Goal: Transaction & Acquisition: Purchase product/service

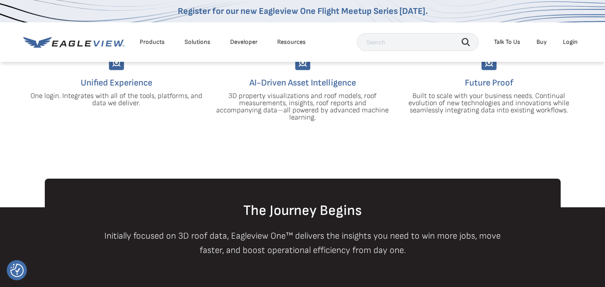
scroll to position [281, 0]
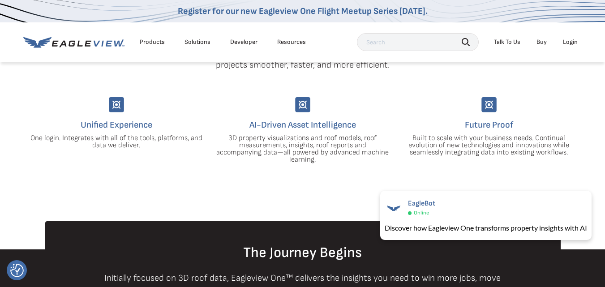
click at [568, 41] on div "Login" at bounding box center [569, 42] width 15 height 8
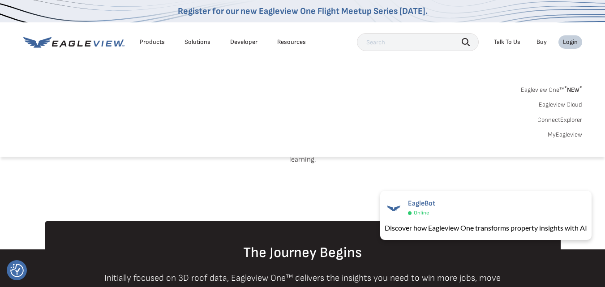
click at [566, 137] on link "MyEagleview" at bounding box center [564, 135] width 34 height 8
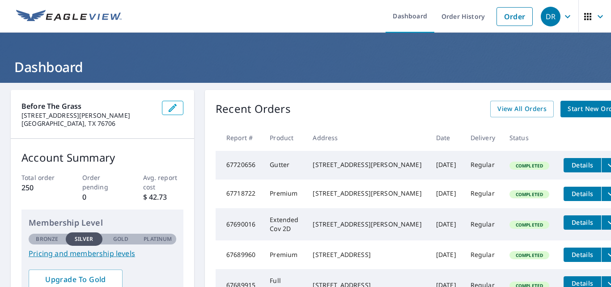
click at [568, 112] on span "Start New Order" at bounding box center [594, 108] width 52 height 11
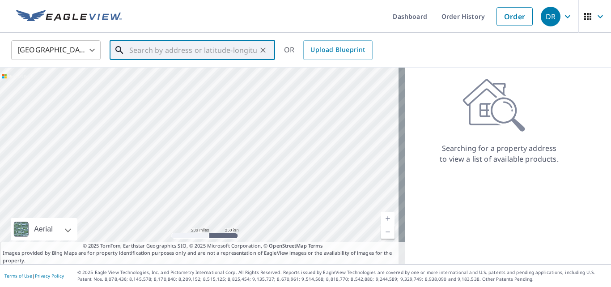
click at [162, 49] on input "text" at bounding box center [193, 50] width 128 height 25
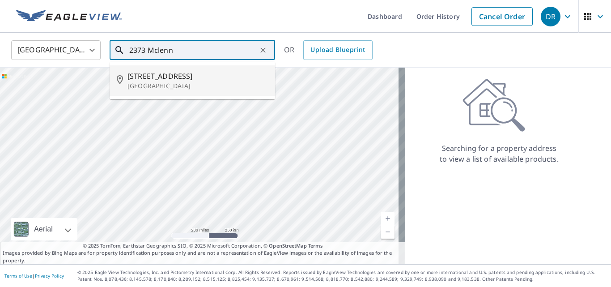
click at [145, 77] on span "[STREET_ADDRESS]" at bounding box center [198, 76] width 141 height 11
type input "[STREET_ADDRESS]"
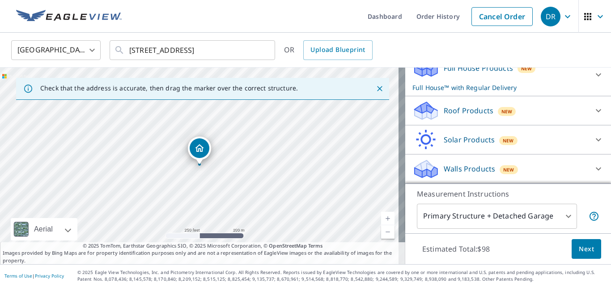
scroll to position [110, 0]
click at [593, 113] on icon at bounding box center [598, 110] width 11 height 11
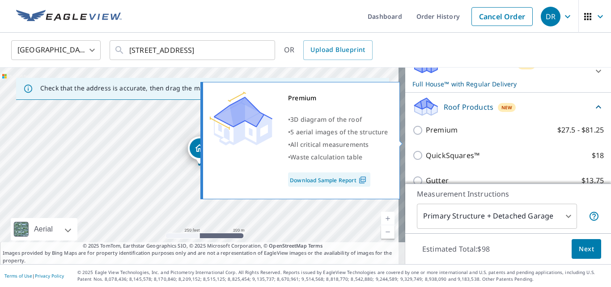
click at [413, 136] on input "Premium $27.5 - $81.25" at bounding box center [419, 130] width 13 height 11
checkbox input "true"
checkbox input "false"
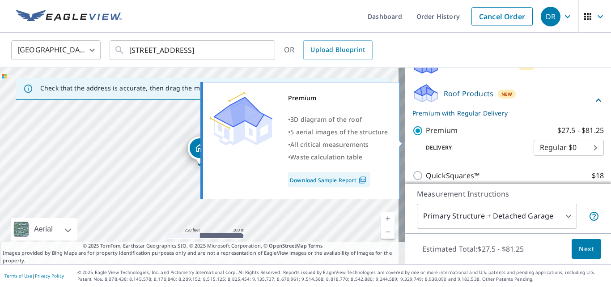
scroll to position [111, 0]
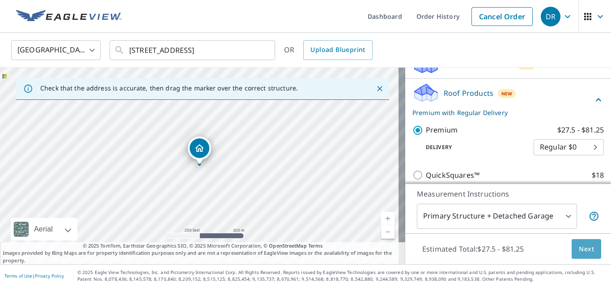
click at [580, 251] on span "Next" at bounding box center [586, 248] width 15 height 11
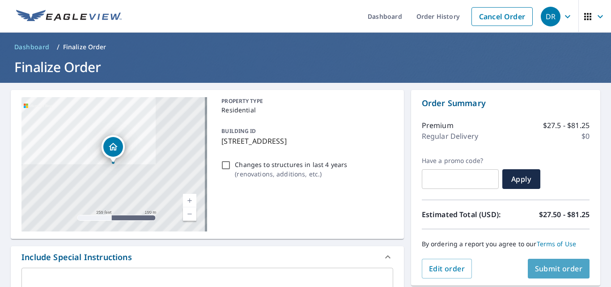
click at [547, 270] on span "Submit order" at bounding box center [559, 269] width 48 height 10
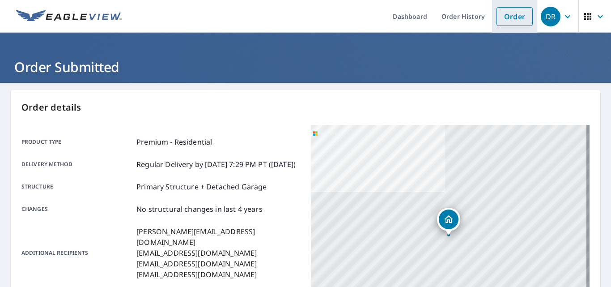
click at [504, 15] on link "Order" at bounding box center [515, 16] width 36 height 19
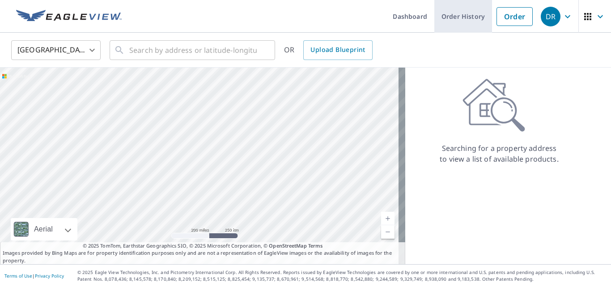
click at [465, 15] on link "Order History" at bounding box center [464, 16] width 58 height 33
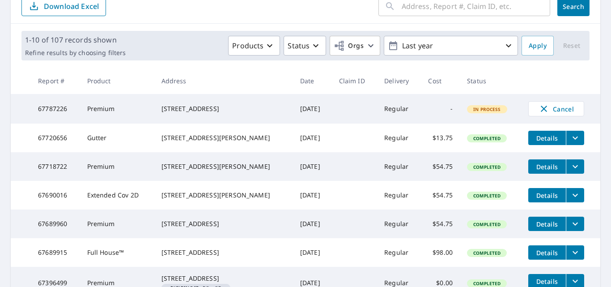
scroll to position [105, 0]
